Goal: Task Accomplishment & Management: Use online tool/utility

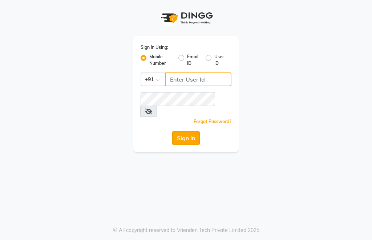
type input "8637895310"
click at [187, 131] on button "Sign In" at bounding box center [186, 138] width 28 height 14
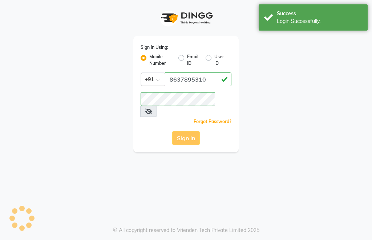
click at [185, 131] on div "Sign In" at bounding box center [186, 138] width 91 height 14
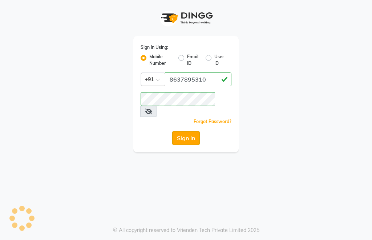
click at [177, 131] on button "Sign In" at bounding box center [186, 138] width 28 height 14
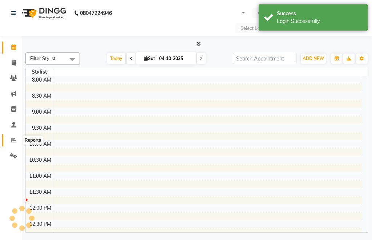
click at [13, 142] on icon at bounding box center [13, 139] width 5 height 5
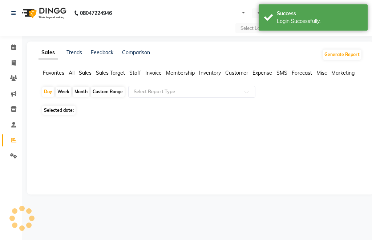
click at [97, 92] on div "Custom Range" at bounding box center [108, 92] width 34 height 10
select select "10"
select select "2025"
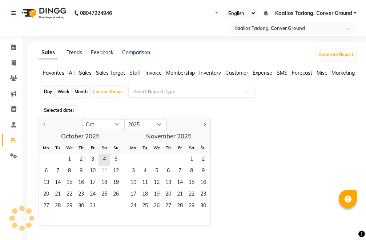
select select "en"
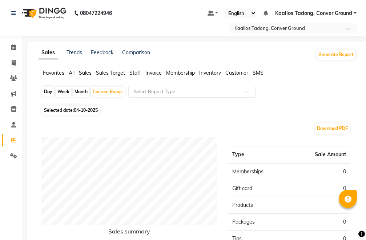
click at [170, 93] on input "text" at bounding box center [184, 91] width 105 height 7
click at [152, 74] on span "Invoice" at bounding box center [153, 72] width 16 height 7
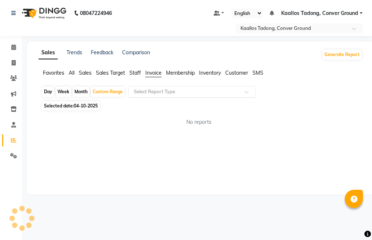
click at [172, 91] on input "text" at bounding box center [184, 91] width 105 height 7
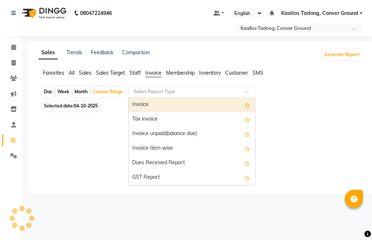
click at [87, 75] on span "Sales" at bounding box center [85, 72] width 13 height 7
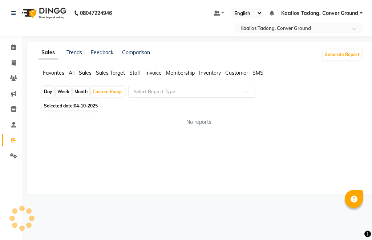
click at [147, 87] on div "Select Report Type" at bounding box center [191, 92] width 127 height 12
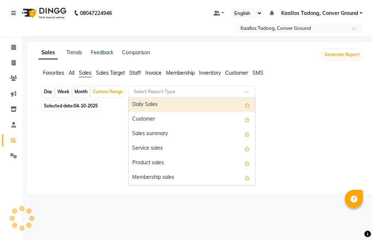
click at [151, 107] on div "Daily Sales" at bounding box center [192, 104] width 127 height 15
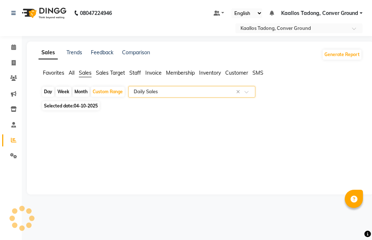
click at [77, 105] on span "04-10-2025" at bounding box center [86, 105] width 24 height 5
select select "10"
select select "2025"
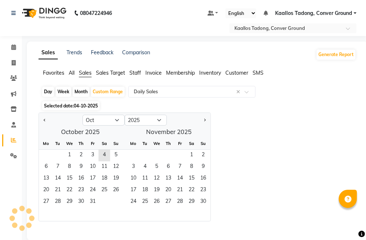
select select "full_report"
select select "csv"
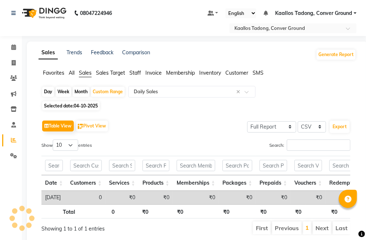
click at [59, 107] on span "Selected date: [DATE]" at bounding box center [70, 105] width 57 height 9
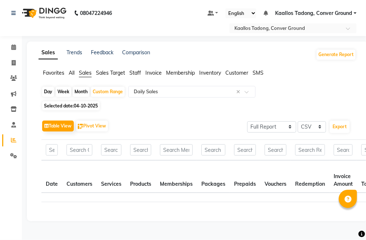
click at [78, 104] on span "04-10-2025" at bounding box center [86, 105] width 24 height 5
select select "10"
select select "2025"
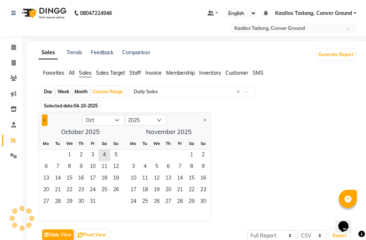
click at [45, 120] on span "Previous month" at bounding box center [45, 120] width 3 height 3
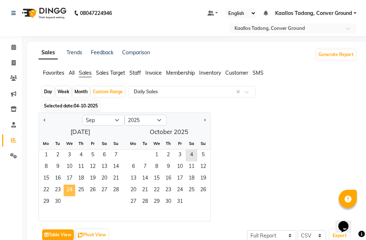
click at [67, 191] on span "24" at bounding box center [70, 190] width 12 height 12
click at [70, 191] on span "24" at bounding box center [70, 190] width 12 height 12
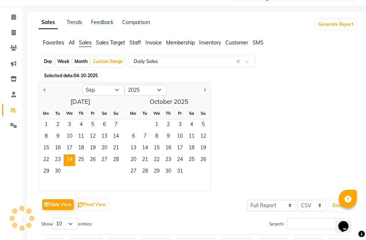
scroll to position [139, 0]
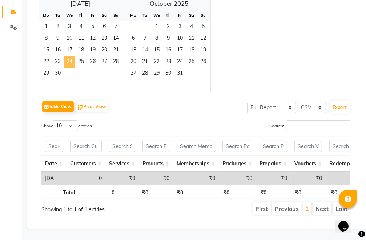
click at [69, 56] on span "24" at bounding box center [70, 62] width 12 height 12
click at [85, 68] on div "29 30" at bounding box center [80, 74] width 83 height 12
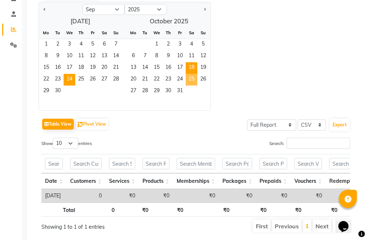
scroll to position [103, 0]
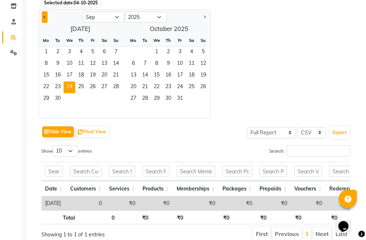
click at [42, 17] on button "Previous month" at bounding box center [45, 17] width 6 height 12
select select "8"
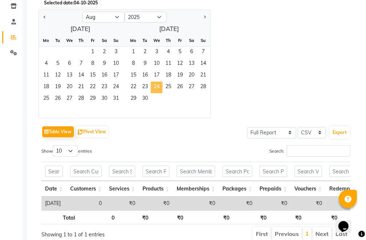
click at [154, 87] on span "24" at bounding box center [157, 87] width 12 height 12
click at [165, 85] on span "25" at bounding box center [169, 87] width 12 height 12
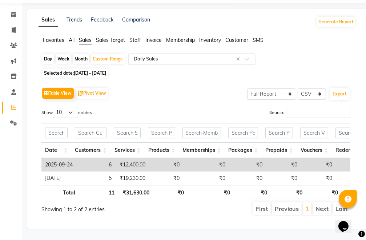
scroll to position [44, 0]
drag, startPoint x: 109, startPoint y: 62, endPoint x: 125, endPoint y: 66, distance: 16.6
click at [106, 70] on span "[DATE] - [DATE]" at bounding box center [90, 72] width 32 height 5
select select "9"
select select "2025"
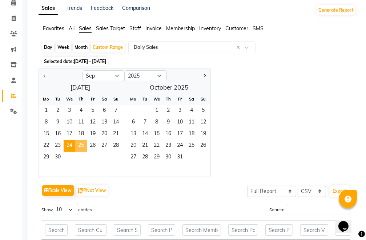
drag, startPoint x: 76, startPoint y: 145, endPoint x: 92, endPoint y: 155, distance: 19.8
click at [76, 145] on span "25" at bounding box center [81, 146] width 12 height 12
click at [69, 145] on span "24" at bounding box center [70, 146] width 12 height 12
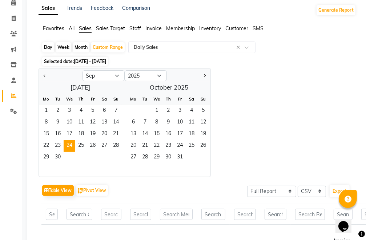
drag, startPoint x: 92, startPoint y: 155, endPoint x: 71, endPoint y: 146, distance: 23.5
click at [93, 156] on div "29 30" at bounding box center [80, 158] width 83 height 12
click at [71, 146] on span "24" at bounding box center [70, 146] width 12 height 12
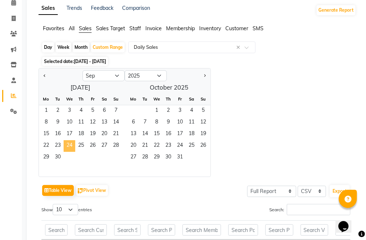
click at [71, 146] on span "24" at bounding box center [70, 146] width 12 height 12
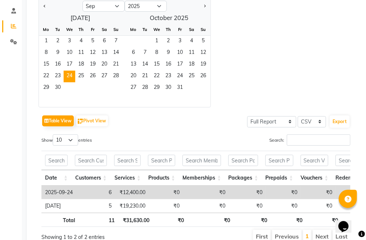
click at [104, 157] on div "Day Week Month Custom Range Select Report Type × Daily Sales × Selected date: […" at bounding box center [198, 110] width 318 height 277
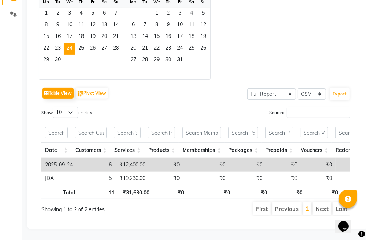
scroll to position [153, 0]
click at [193, 85] on div "Table View Pivot View Select Full Report Filtered Report Select CSV PDF Export" at bounding box center [195, 92] width 309 height 15
click at [73, 43] on span "24" at bounding box center [70, 49] width 12 height 12
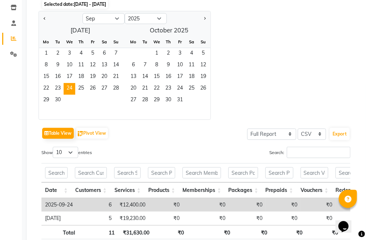
scroll to position [7, 0]
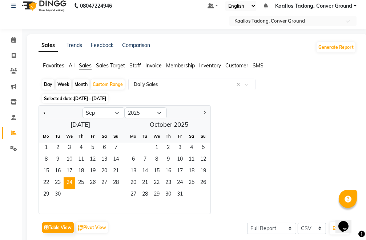
click at [152, 64] on span "Invoice" at bounding box center [153, 65] width 16 height 7
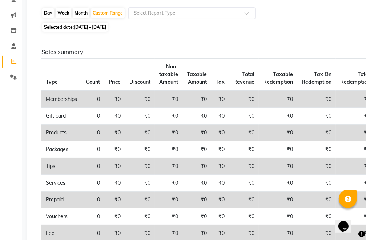
scroll to position [44, 0]
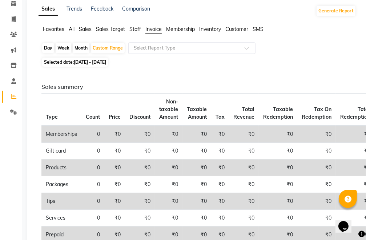
click at [164, 47] on input "text" at bounding box center [184, 47] width 105 height 7
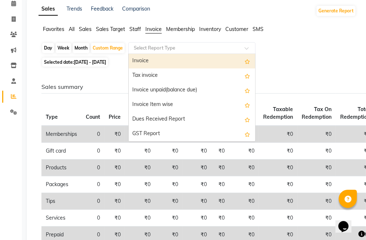
click at [152, 64] on div "Invoice" at bounding box center [192, 61] width 127 height 15
select select "full_report"
select select "csv"
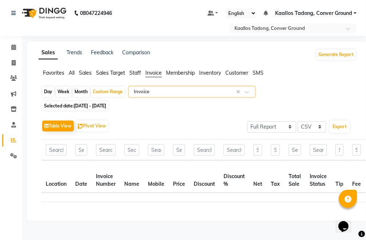
click at [106, 108] on span "[DATE] - [DATE]" at bounding box center [90, 105] width 32 height 5
select select "9"
select select "2025"
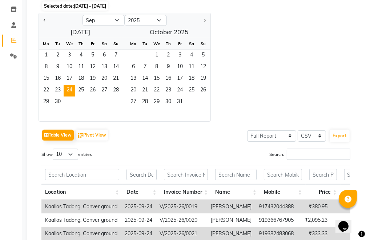
scroll to position [97, 0]
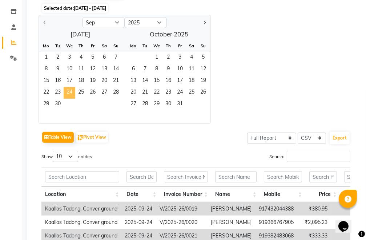
click at [70, 91] on span "24" at bounding box center [70, 93] width 12 height 12
click at [143, 127] on div "Table View Pivot View Select Full Report Filtered Report Select CSV PDF Export …" at bounding box center [196, 222] width 321 height 196
click at [60, 96] on span "23" at bounding box center [58, 93] width 12 height 12
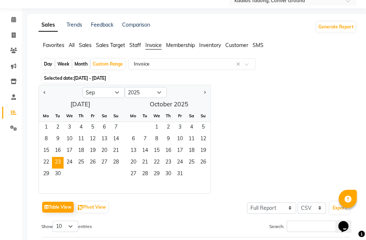
scroll to position [25, 0]
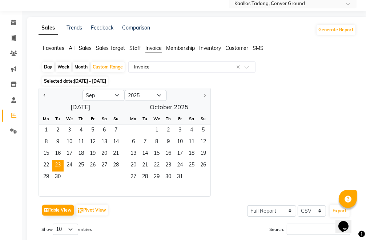
click at [81, 80] on span "[DATE] - [DATE]" at bounding box center [90, 80] width 32 height 5
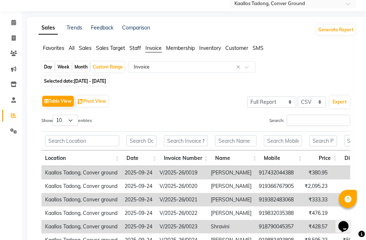
click at [81, 81] on span "[DATE] - [DATE]" at bounding box center [90, 80] width 32 height 5
select select "9"
select select "2025"
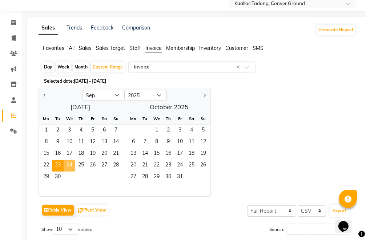
click at [71, 164] on span "24" at bounding box center [70, 166] width 12 height 12
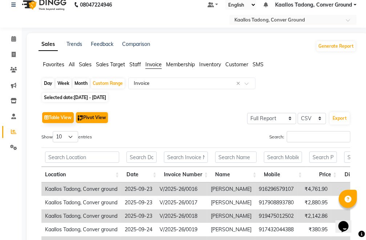
scroll to position [0, 0]
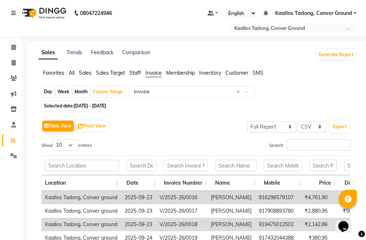
click at [77, 105] on span "[DATE] - [DATE]" at bounding box center [90, 105] width 32 height 5
select select "9"
select select "2025"
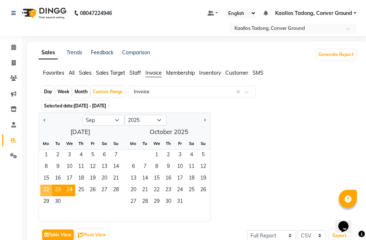
click at [46, 190] on span "22" at bounding box center [46, 190] width 12 height 12
click at [59, 188] on span "23" at bounding box center [58, 190] width 12 height 12
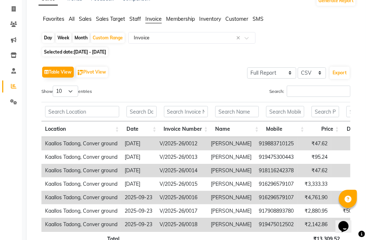
scroll to position [36, 0]
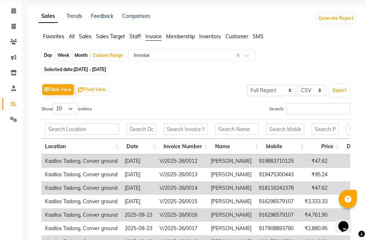
click at [82, 71] on span "[DATE] - [DATE]" at bounding box center [90, 69] width 32 height 5
select select "9"
select select "2025"
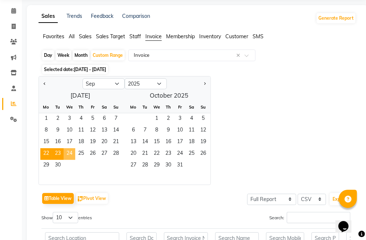
click at [67, 158] on span "24" at bounding box center [70, 154] width 12 height 12
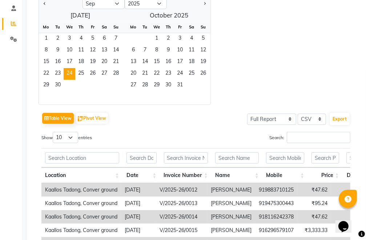
scroll to position [75, 0]
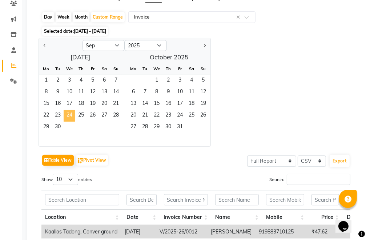
click at [67, 118] on span "24" at bounding box center [70, 116] width 12 height 12
click at [83, 119] on span "25" at bounding box center [81, 116] width 12 height 12
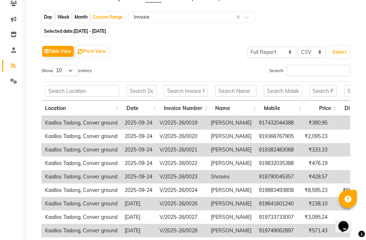
scroll to position [0, 0]
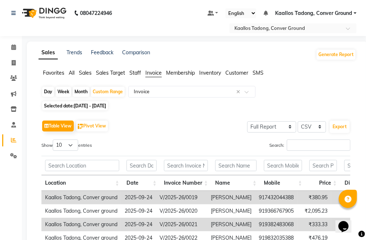
click at [85, 105] on span "[DATE] - [DATE]" at bounding box center [90, 105] width 32 height 5
select select "9"
select select "2025"
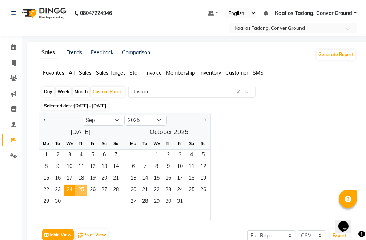
click at [83, 193] on span "25" at bounding box center [81, 190] width 12 height 12
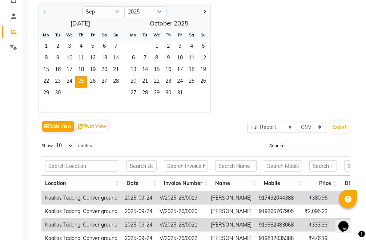
scroll to position [6, 0]
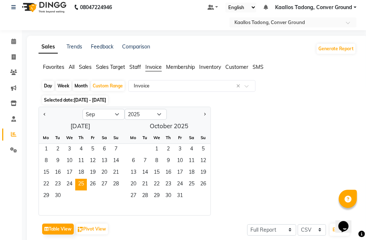
click at [74, 70] on li "All" at bounding box center [72, 67] width 6 height 8
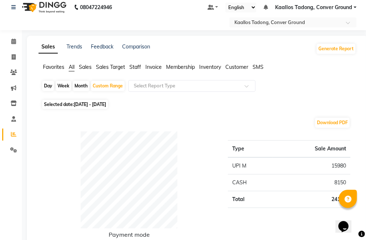
click at [93, 104] on span "[DATE] - [DATE]" at bounding box center [90, 103] width 32 height 5
select select "9"
select select "2025"
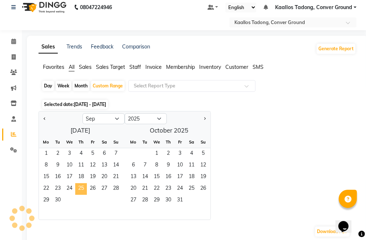
click at [83, 188] on span "25" at bounding box center [81, 189] width 12 height 12
click at [251, 86] on span at bounding box center [249, 87] width 9 height 7
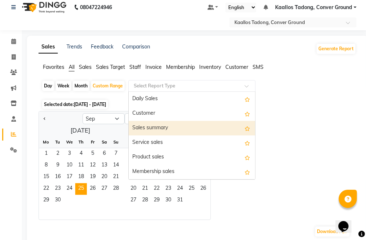
click at [213, 130] on div "Sales summary" at bounding box center [192, 128] width 127 height 15
select select "full_report"
select select "csv"
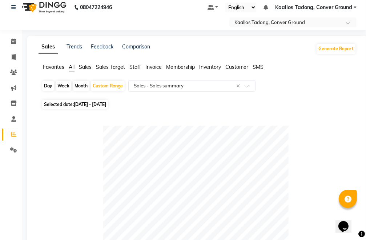
click at [51, 87] on div "Day" at bounding box center [48, 86] width 12 height 10
select select "9"
select select "2025"
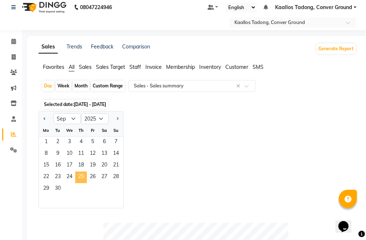
click at [79, 178] on span "25" at bounding box center [81, 177] width 12 height 12
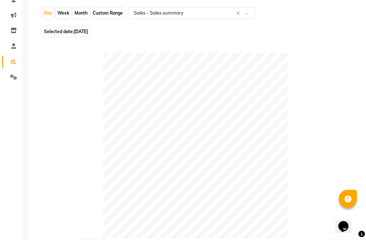
scroll to position [0, 0]
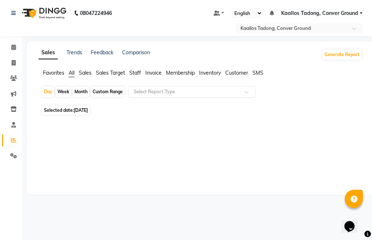
click at [189, 109] on div "Selected date: [DATE]" at bounding box center [201, 110] width 321 height 8
click at [80, 109] on span "[DATE]" at bounding box center [81, 109] width 14 height 5
select select "9"
select select "2025"
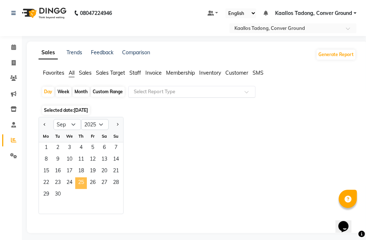
click at [83, 180] on span "25" at bounding box center [81, 183] width 12 height 12
click at [81, 183] on span "25" at bounding box center [81, 183] width 12 height 12
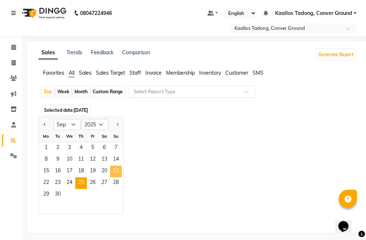
click at [157, 153] on div "Jan Feb Mar Apr May Jun [DATE] Aug Sep Oct Nov [DATE] 2016 2017 2018 2019 2020 …" at bounding box center [198, 165] width 318 height 97
click at [152, 74] on span "Invoice" at bounding box center [153, 72] width 16 height 7
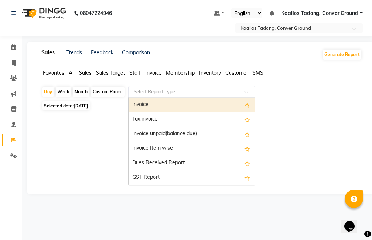
click at [187, 90] on input "text" at bounding box center [184, 91] width 105 height 7
drag, startPoint x: 177, startPoint y: 108, endPoint x: 191, endPoint y: 101, distance: 15.5
click at [177, 108] on div "Invoice" at bounding box center [192, 104] width 127 height 15
select select "full_report"
select select "csv"
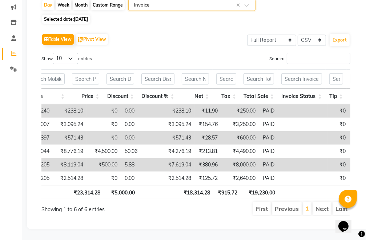
scroll to position [0, 253]
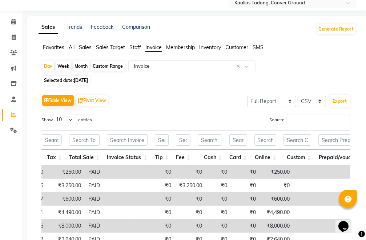
click at [83, 81] on span "[DATE]" at bounding box center [81, 79] width 14 height 5
select select "9"
select select "2025"
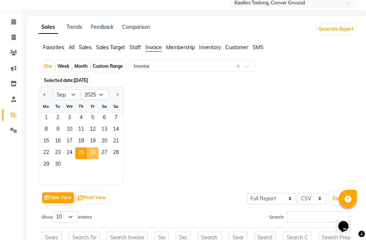
click at [92, 153] on span "26" at bounding box center [93, 153] width 12 height 12
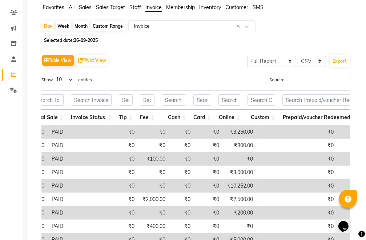
scroll to position [29, 0]
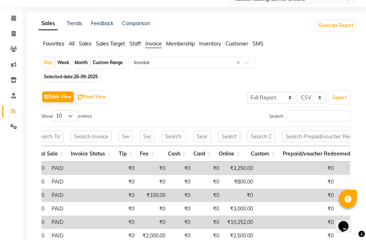
click at [83, 77] on span "26-09-2025" at bounding box center [86, 76] width 24 height 5
select select "9"
select select "2025"
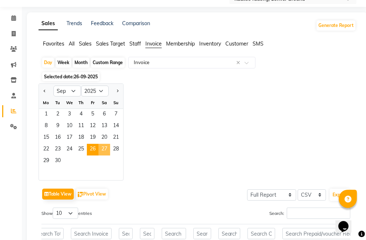
click at [105, 151] on span "27" at bounding box center [105, 150] width 12 height 12
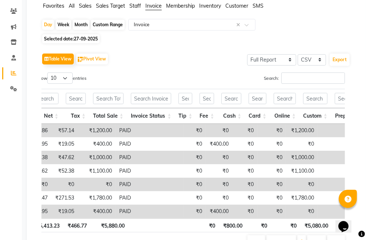
scroll to position [3, 0]
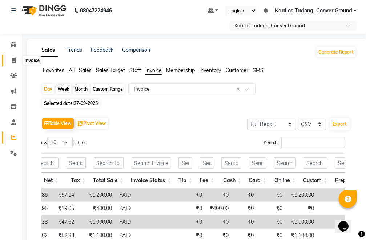
click at [13, 60] on icon at bounding box center [14, 59] width 4 height 5
select select "service"
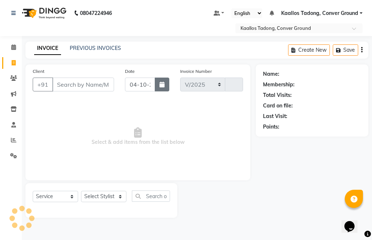
select select "9002"
type input "0048"
click at [162, 86] on icon "button" at bounding box center [162, 84] width 5 height 6
select select "10"
select select "2025"
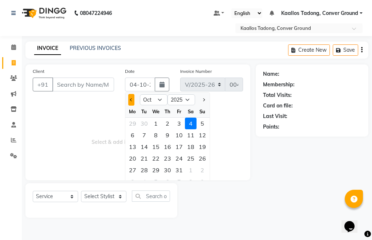
click at [129, 99] on button "Previous month" at bounding box center [131, 100] width 6 height 12
select select "9"
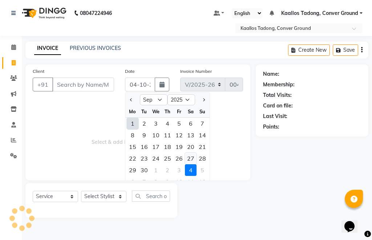
click at [188, 157] on div "27" at bounding box center [191, 158] width 12 height 12
type input "27-09-2025"
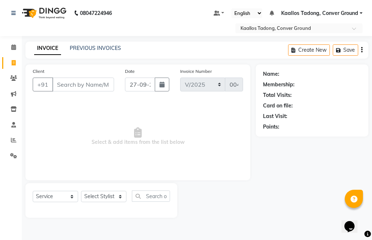
click at [100, 44] on div "PREVIOUS INVOICES" at bounding box center [95, 48] width 51 height 8
click at [103, 48] on link "PREVIOUS INVOICES" at bounding box center [95, 48] width 51 height 7
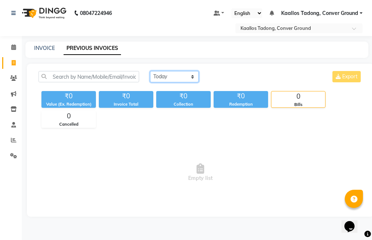
click at [172, 78] on select "[DATE] [DATE] Custom Range" at bounding box center [174, 76] width 49 height 11
select select "range"
click at [150, 71] on select "[DATE] [DATE] Custom Range" at bounding box center [174, 76] width 49 height 11
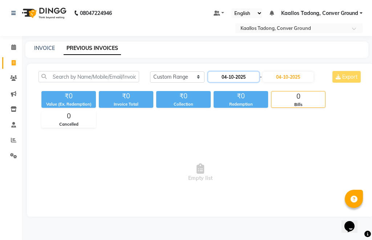
click at [232, 77] on input "04-10-2025" at bounding box center [233, 77] width 51 height 10
select select "10"
select select "2025"
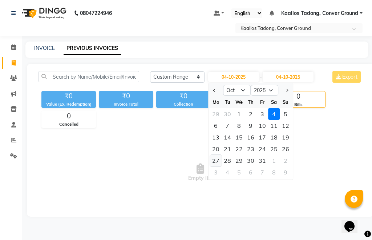
click at [219, 158] on div "27" at bounding box center [216, 161] width 12 height 12
type input "[DATE]"
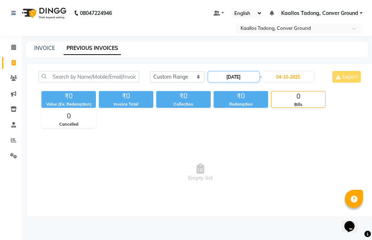
click at [225, 76] on input "[DATE]" at bounding box center [233, 77] width 51 height 10
select select "10"
select select "2025"
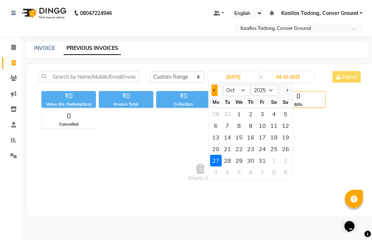
click at [216, 93] on button "Previous month" at bounding box center [215, 90] width 6 height 12
select select "9"
click at [271, 152] on div "27" at bounding box center [274, 149] width 12 height 12
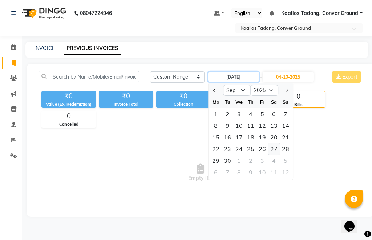
type input "27-09-2025"
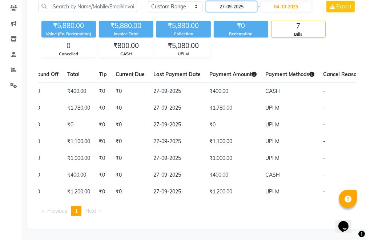
scroll to position [0, 290]
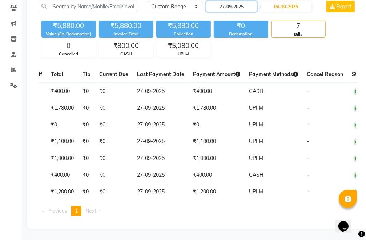
drag, startPoint x: 168, startPoint y: 195, endPoint x: 8, endPoint y: 11, distance: 244.1
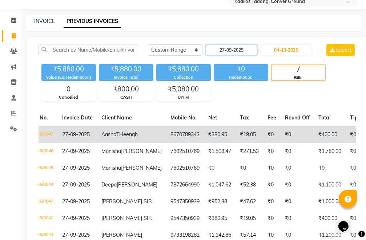
scroll to position [39, 0]
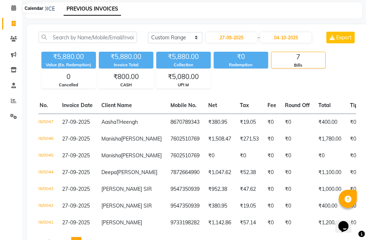
click at [40, 13] on div "Calendar" at bounding box center [34, 8] width 22 height 9
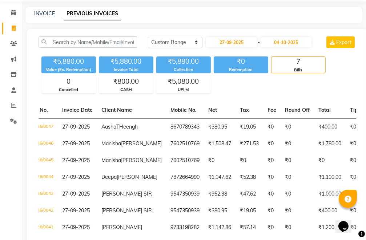
scroll to position [0, 0]
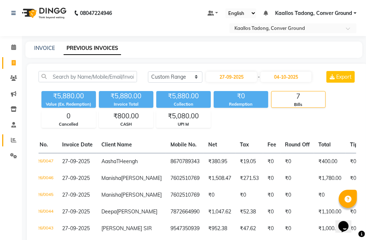
click at [12, 140] on icon at bounding box center [13, 139] width 5 height 5
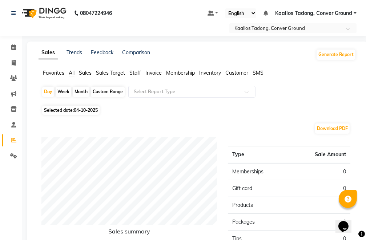
click at [76, 111] on span "04-10-2025" at bounding box center [86, 109] width 24 height 5
select select "10"
select select "2025"
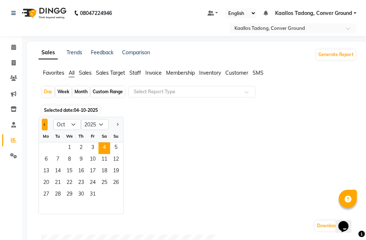
click at [46, 126] on button "Previous month" at bounding box center [45, 125] width 6 height 12
select select "9"
click at [105, 186] on span "27" at bounding box center [105, 183] width 12 height 12
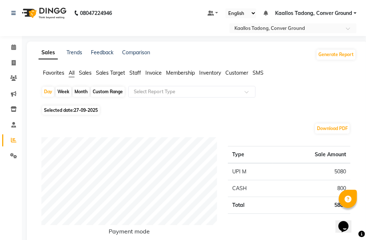
click at [152, 73] on span "Invoice" at bounding box center [153, 72] width 16 height 7
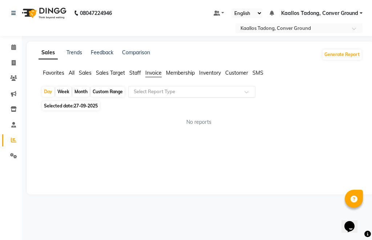
click at [204, 96] on div "Select Report Type" at bounding box center [191, 92] width 127 height 12
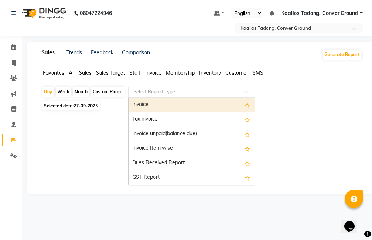
click at [186, 106] on div "Invoice" at bounding box center [192, 104] width 127 height 15
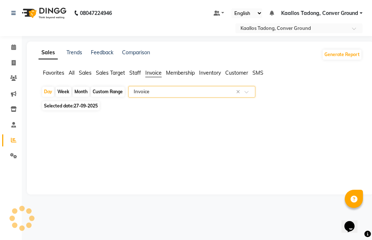
select select "full_report"
select select "csv"
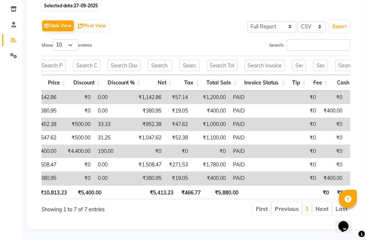
scroll to position [0, 302]
